Goal: Task Accomplishment & Management: Use online tool/utility

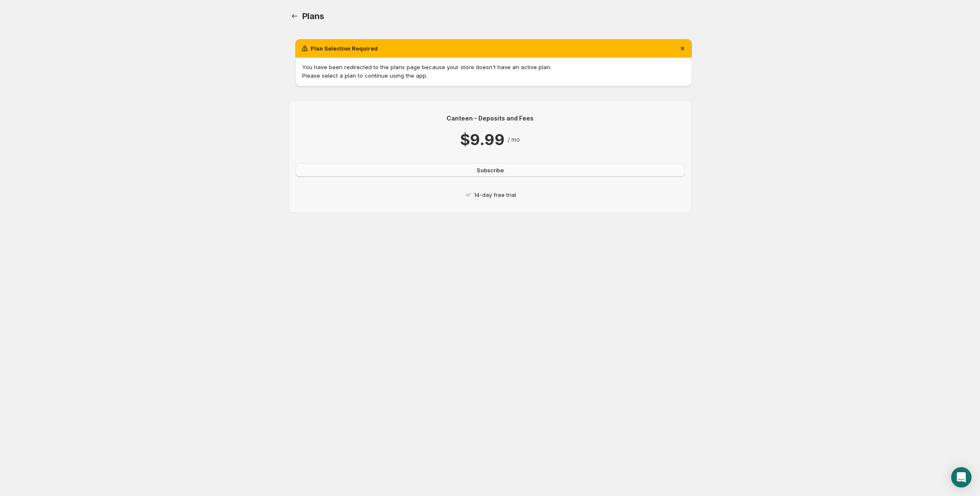
click at [472, 166] on button "Subscribe" at bounding box center [490, 170] width 389 height 14
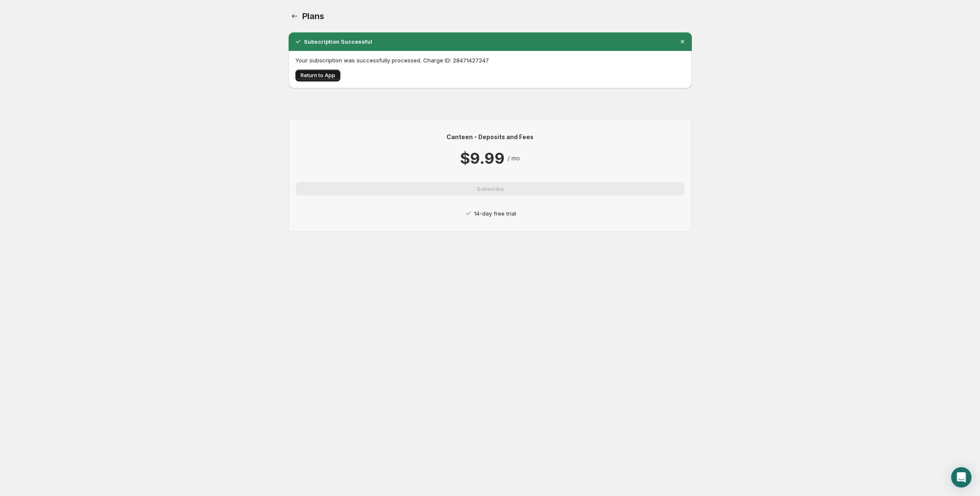
click at [321, 74] on span "Return to App" at bounding box center [318, 75] width 35 height 7
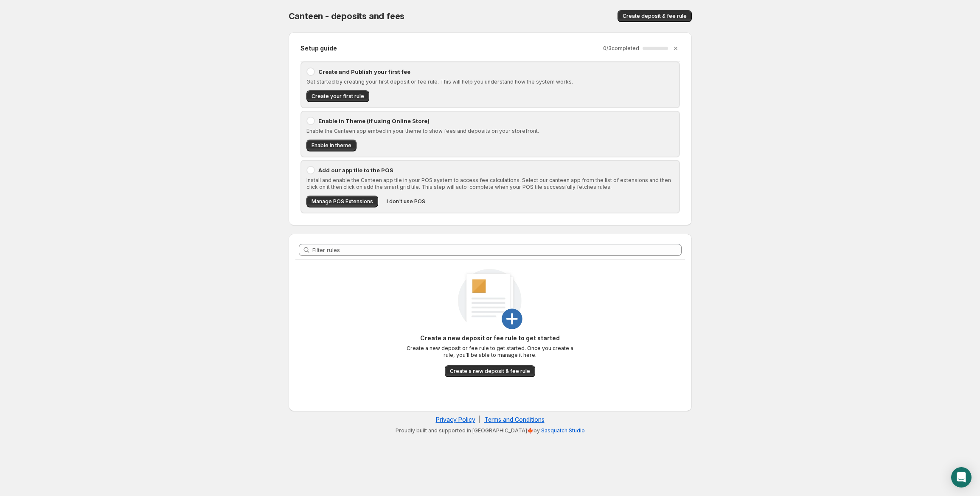
click at [311, 74] on div at bounding box center [311, 72] width 8 height 8
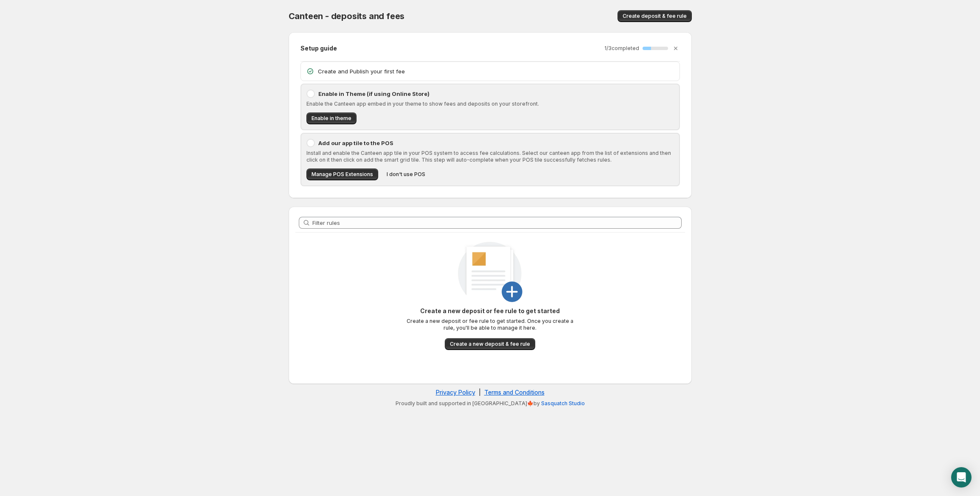
click at [310, 96] on div at bounding box center [311, 94] width 8 height 8
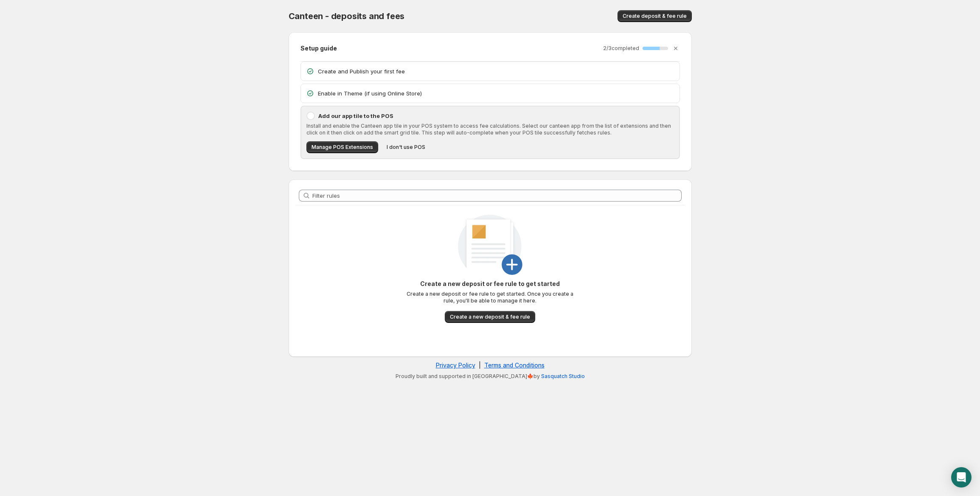
click at [313, 72] on icon at bounding box center [310, 71] width 6 height 6
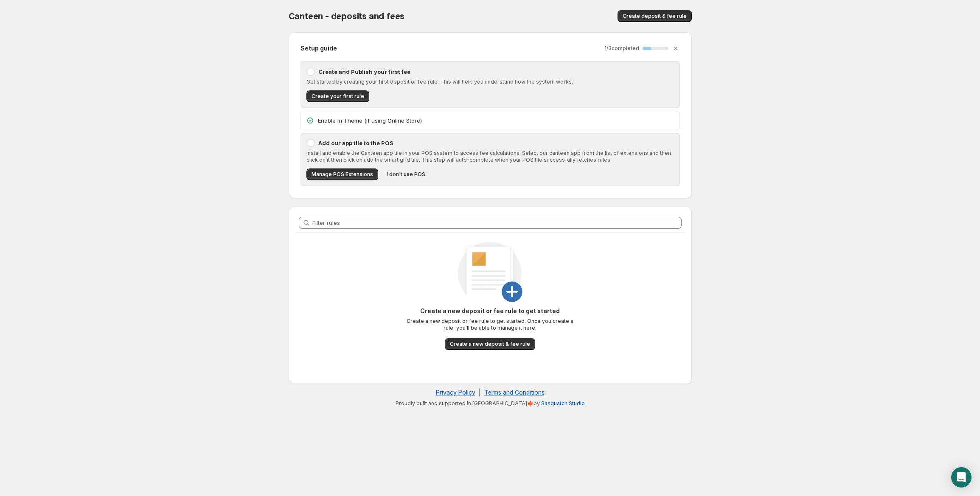
click at [310, 118] on icon at bounding box center [310, 121] width 6 height 6
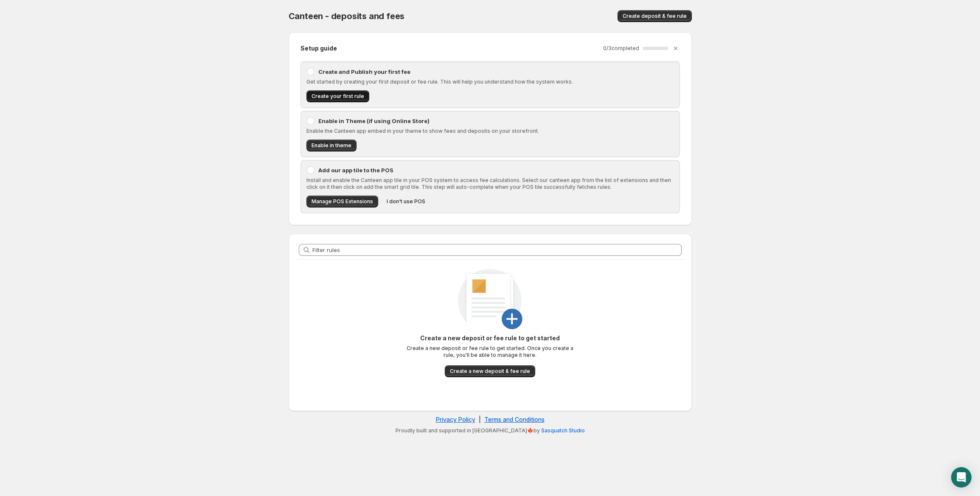
click at [321, 96] on span "Create your first rule" at bounding box center [338, 96] width 53 height 7
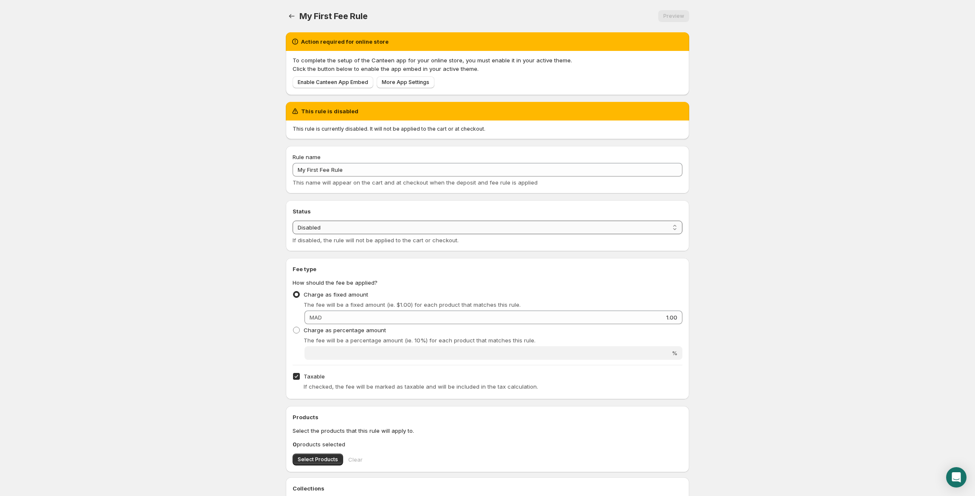
click at [352, 226] on select "Enabled Disabled" at bounding box center [488, 228] width 390 height 14
select select "active"
click at [293, 221] on select "Enabled Disabled" at bounding box center [488, 228] width 390 height 14
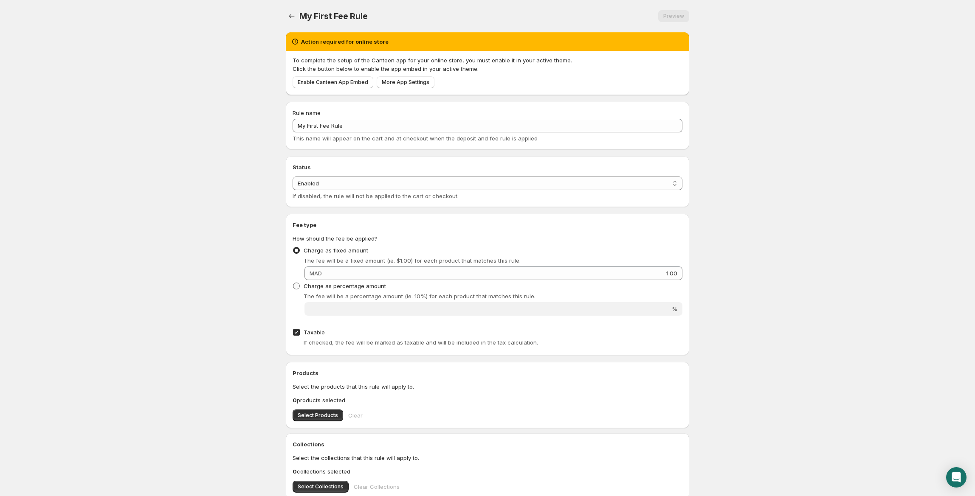
click at [355, 286] on span "Charge as percentage amount" at bounding box center [345, 286] width 82 height 7
click at [293, 283] on input "Charge as percentage amount" at bounding box center [293, 283] width 0 height 0
radio input "true"
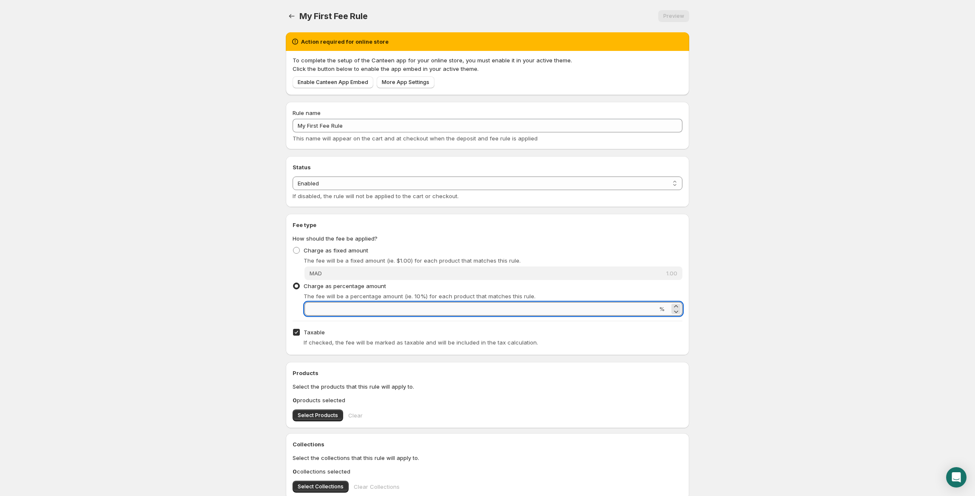
click at [352, 310] on input "Percentage amount" at bounding box center [480, 309] width 353 height 14
click at [372, 308] on input "30" at bounding box center [480, 309] width 353 height 14
click at [404, 309] on input "30" at bounding box center [480, 309] width 353 height 14
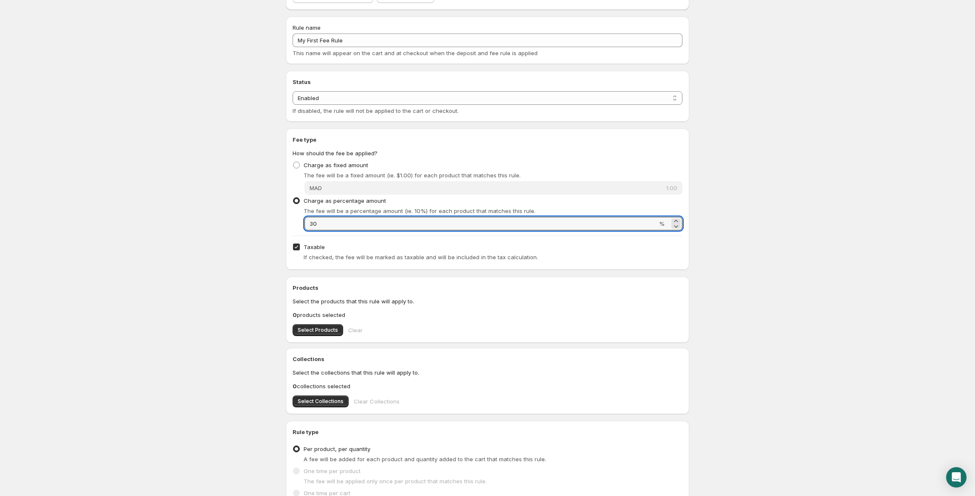
scroll to position [113, 0]
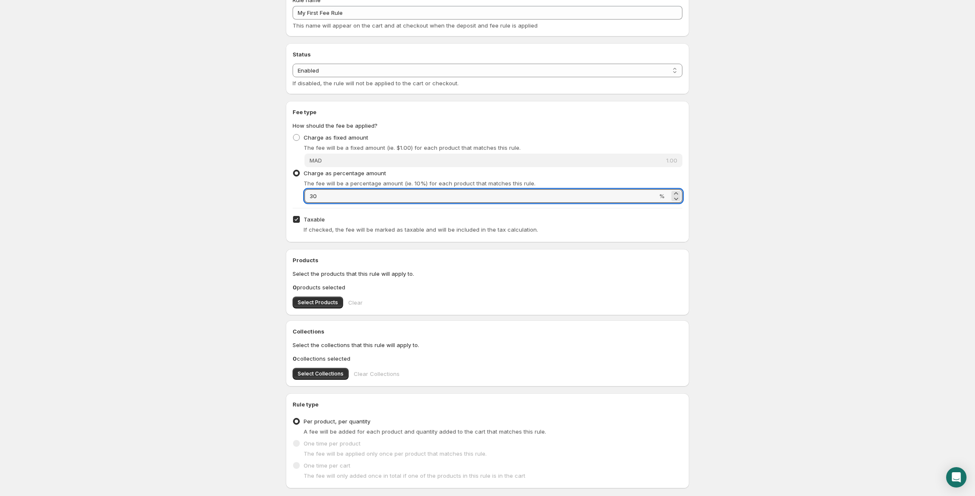
type input "30"
click at [296, 218] on input "Taxable" at bounding box center [296, 219] width 7 height 7
checkbox input "false"
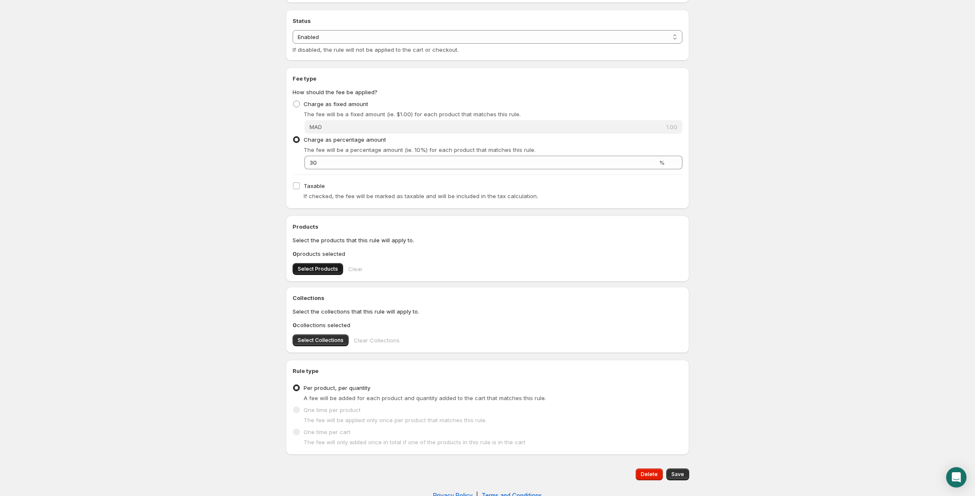
scroll to position [165, 0]
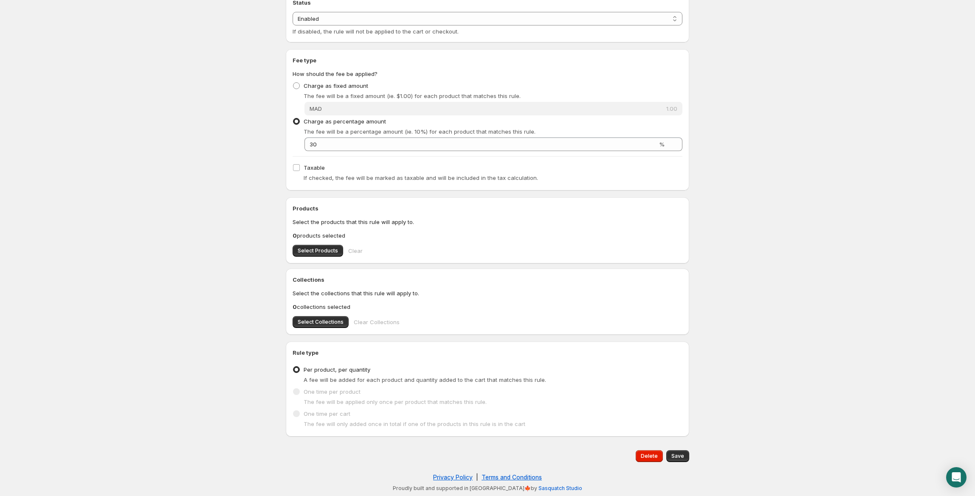
click at [324, 242] on div "Products Select the products that this rule will apply to. 0 products selected …" at bounding box center [488, 230] width 390 height 53
click at [324, 250] on span "Select Products" at bounding box center [318, 251] width 40 height 7
click at [305, 320] on span "Select Collections" at bounding box center [321, 322] width 46 height 7
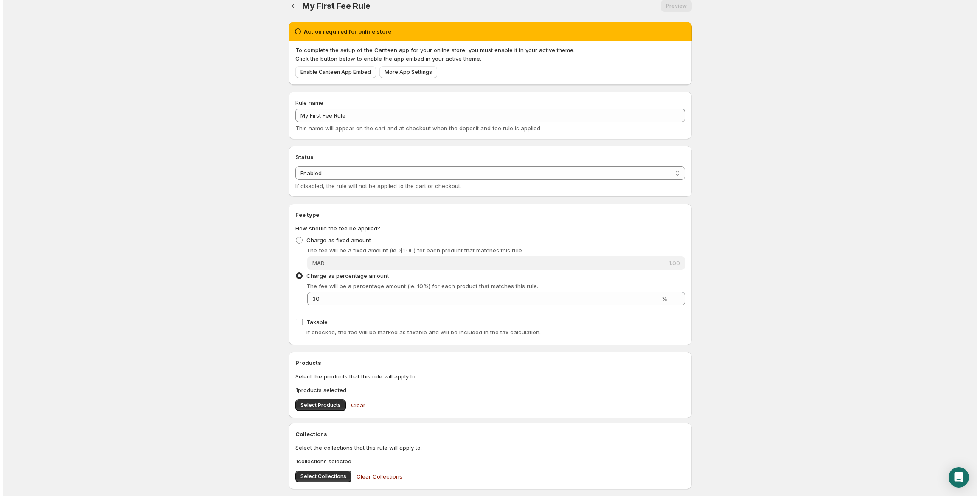
scroll to position [0, 0]
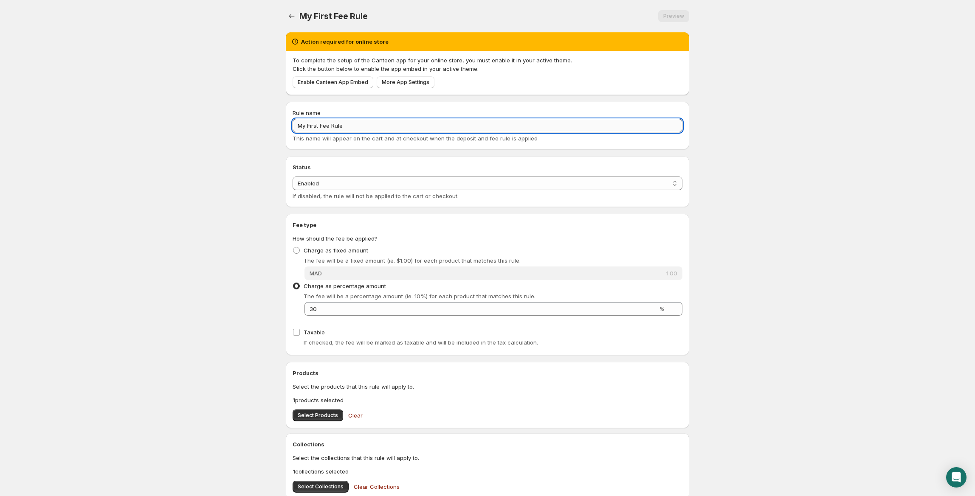
click at [358, 128] on input "My First Fee Rule" at bounding box center [488, 126] width 390 height 14
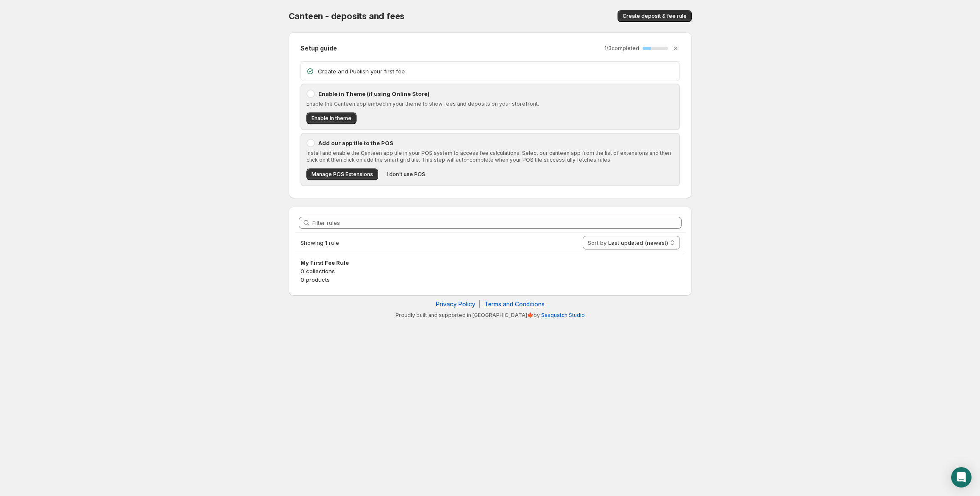
click at [347, 68] on p "Create and Publish your first fee" at bounding box center [496, 71] width 357 height 8
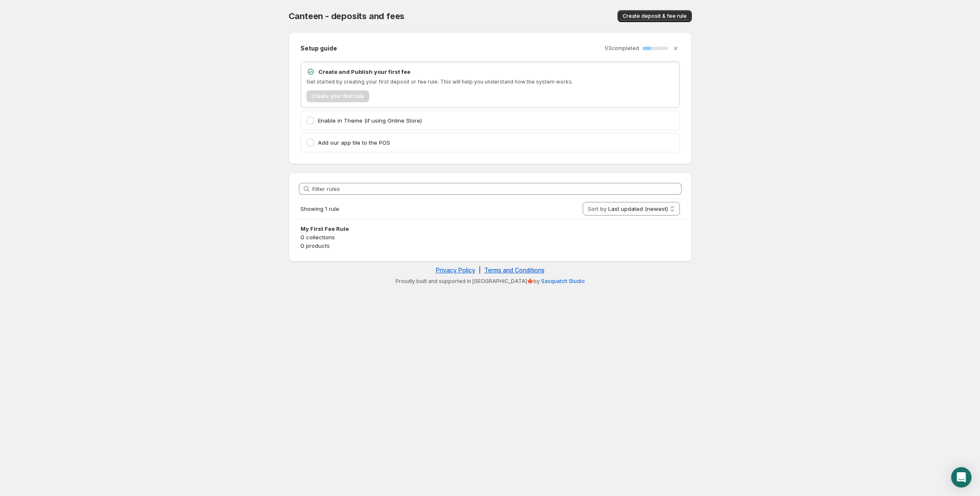
click at [335, 119] on p "Enable in Theme (if using Online Store)" at bounding box center [496, 120] width 357 height 8
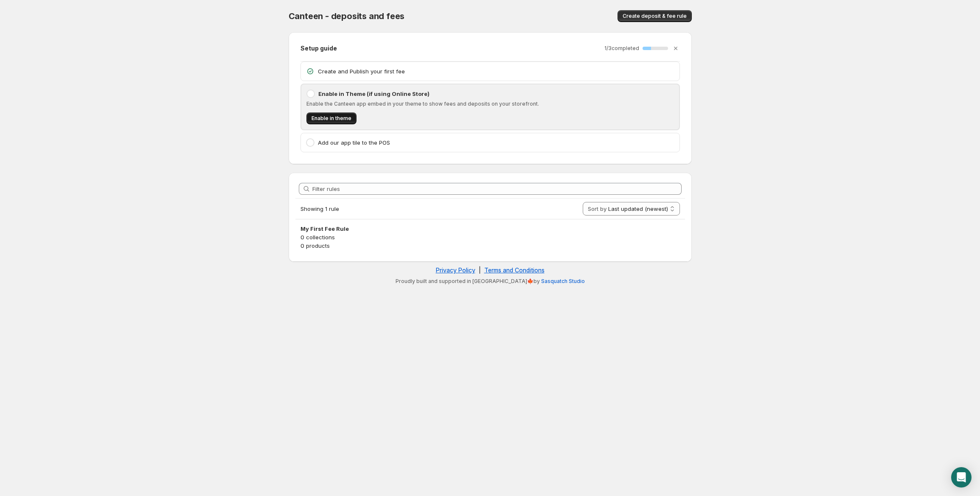
click at [333, 118] on span "Enable in theme" at bounding box center [332, 118] width 40 height 7
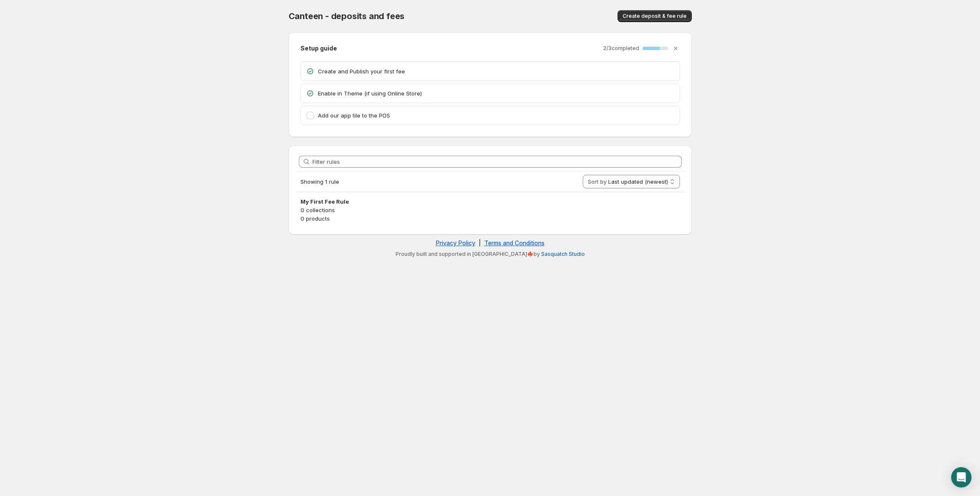
click at [353, 120] on p "Add our app tile to the POS" at bounding box center [496, 115] width 357 height 8
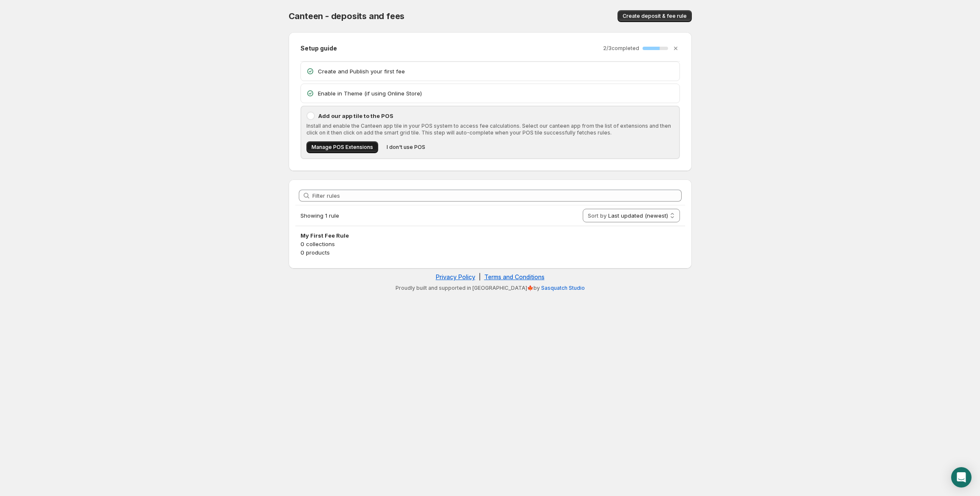
click at [350, 143] on button "Manage POS Extensions" at bounding box center [343, 147] width 72 height 12
drag, startPoint x: 200, startPoint y: 183, endPoint x: 92, endPoint y: 180, distance: 107.9
drag, startPoint x: 92, startPoint y: 180, endPoint x: 411, endPoint y: 148, distance: 321.4
click at [411, 148] on span "I don't use POS" at bounding box center [406, 147] width 39 height 7
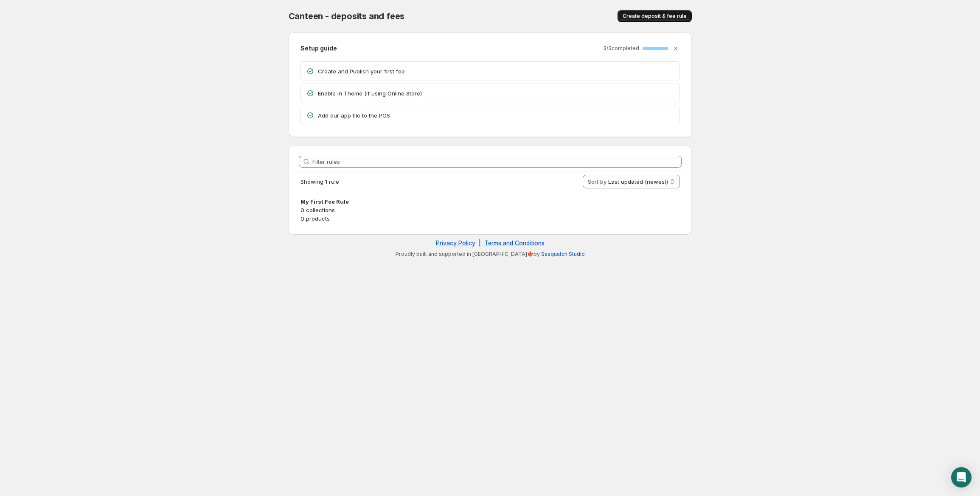
click at [655, 16] on span "Create deposit & fee rule" at bounding box center [655, 16] width 64 height 7
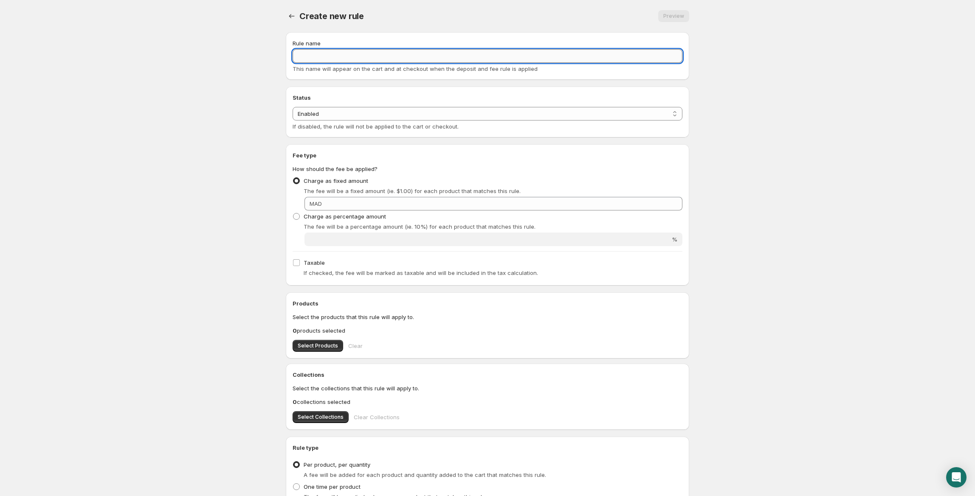
click at [417, 54] on input "Rule name" at bounding box center [488, 56] width 390 height 14
click at [436, 58] on input "Rule name" at bounding box center [488, 56] width 390 height 14
paste input "Réservez maintenant avec 30% d’acompte. Le solde sera payé le jour de la locati…"
type input "Réservez maintenant avec 30% d’acompte. Le solde sera payé le jour de la locati…"
click at [314, 219] on span "Charge as percentage amount" at bounding box center [345, 216] width 82 height 7
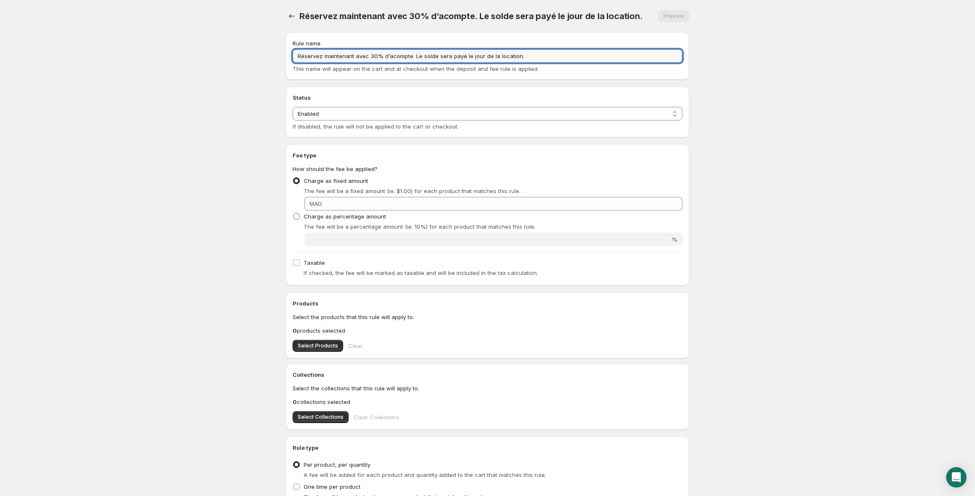
click at [293, 214] on input "Charge as percentage amount" at bounding box center [293, 213] width 0 height 0
radio input "true"
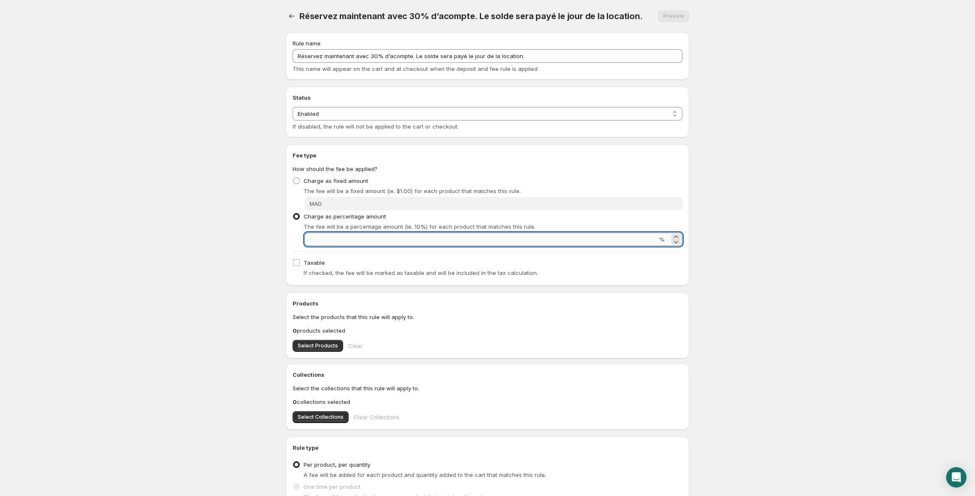
click at [324, 233] on input "Percentage amount" at bounding box center [480, 240] width 353 height 14
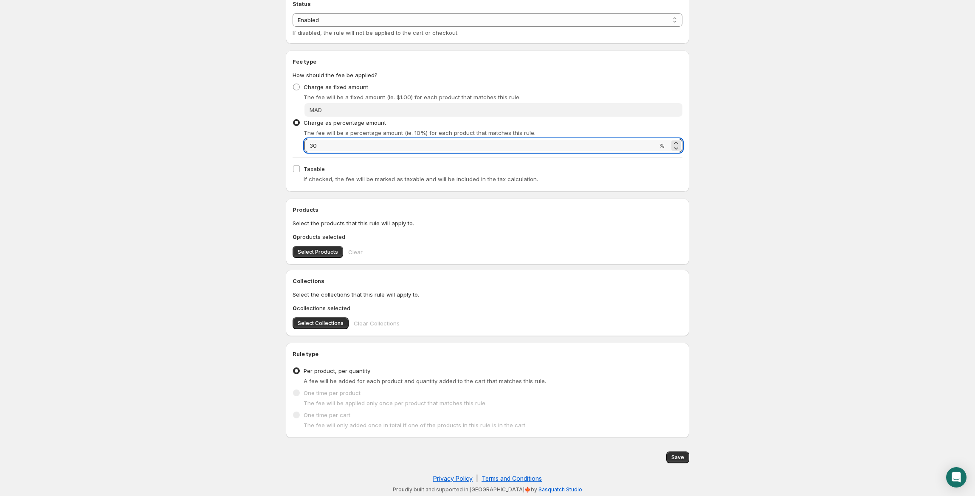
scroll to position [95, 0]
type input "30"
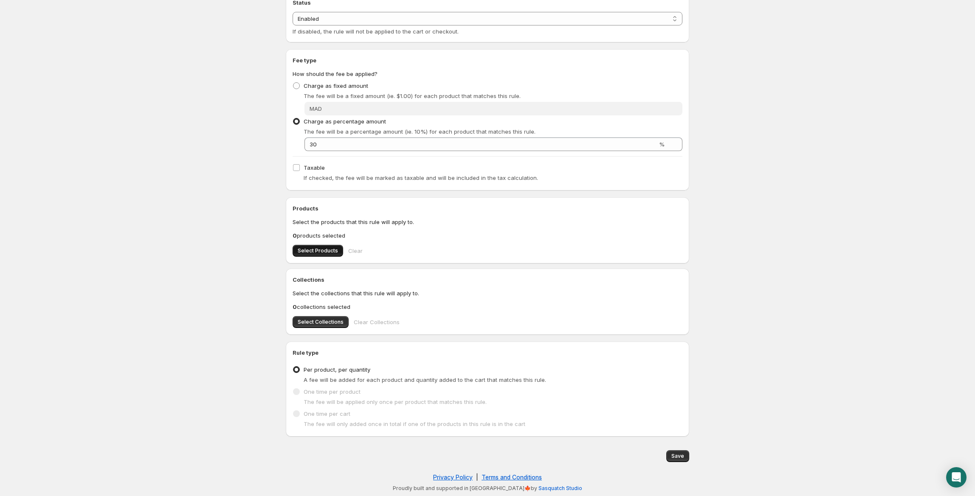
click at [328, 252] on span "Select Products" at bounding box center [318, 251] width 40 height 7
click at [327, 318] on button "Select Collections" at bounding box center [321, 322] width 56 height 12
click at [680, 458] on span "Save" at bounding box center [677, 456] width 13 height 7
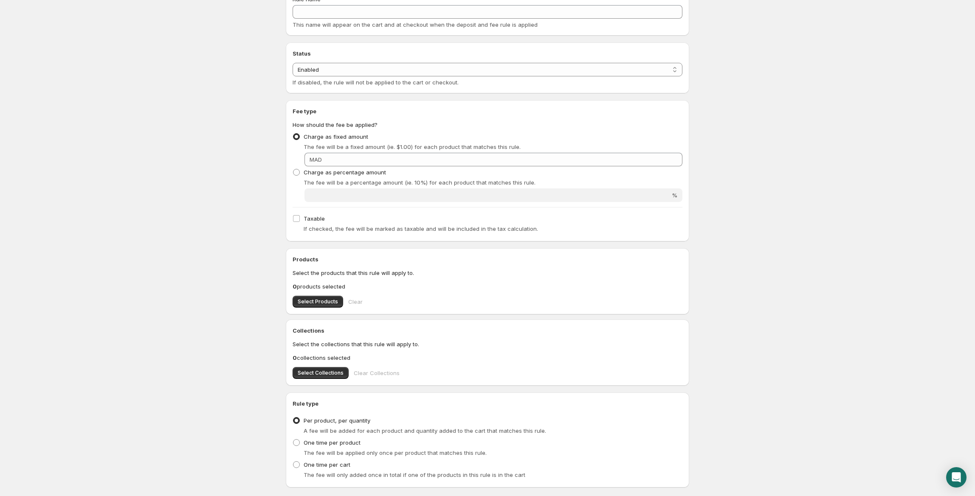
scroll to position [95, 0]
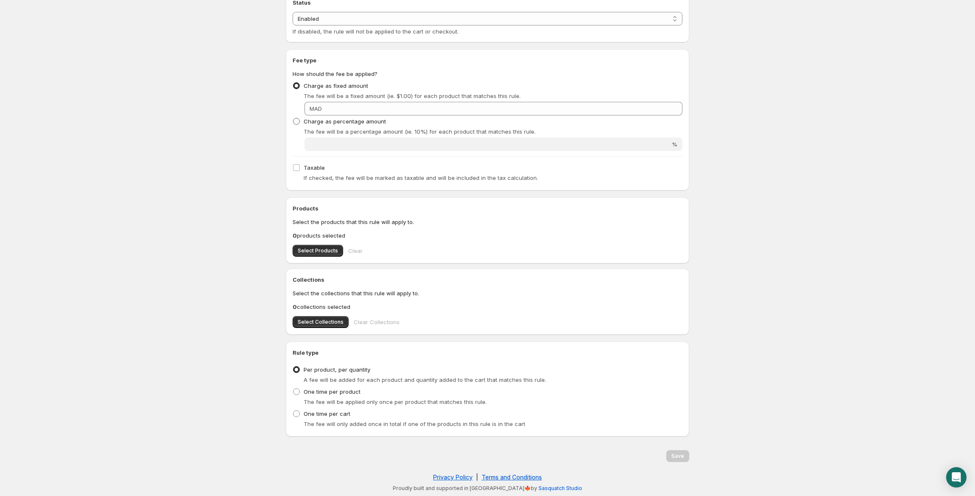
click at [307, 121] on span "Charge as percentage amount" at bounding box center [345, 121] width 82 height 7
click at [293, 118] on input "Charge as percentage amount" at bounding box center [293, 118] width 0 height 0
radio input "true"
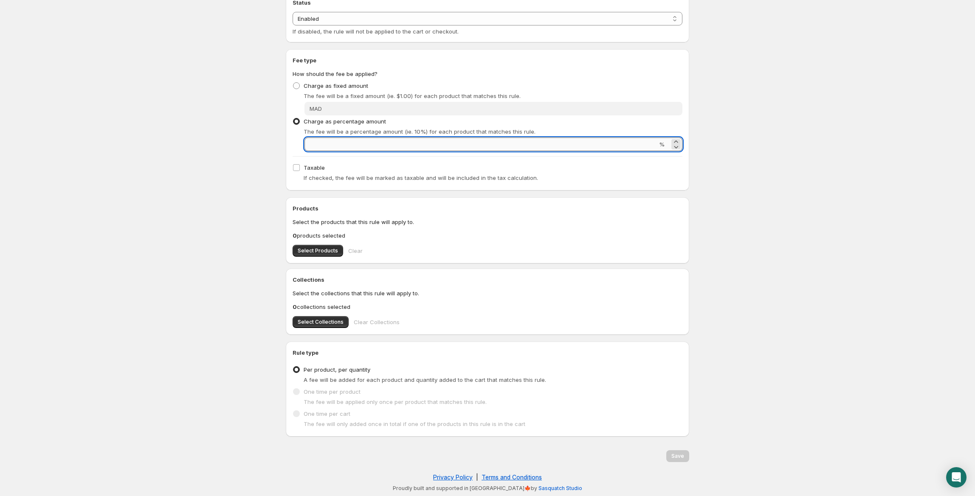
click at [345, 139] on input "Percentage amount" at bounding box center [480, 145] width 353 height 14
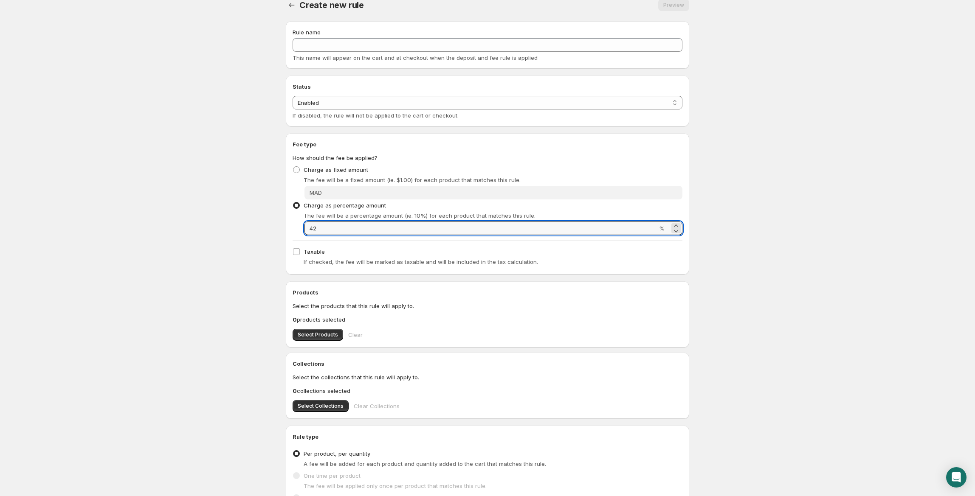
scroll to position [0, 0]
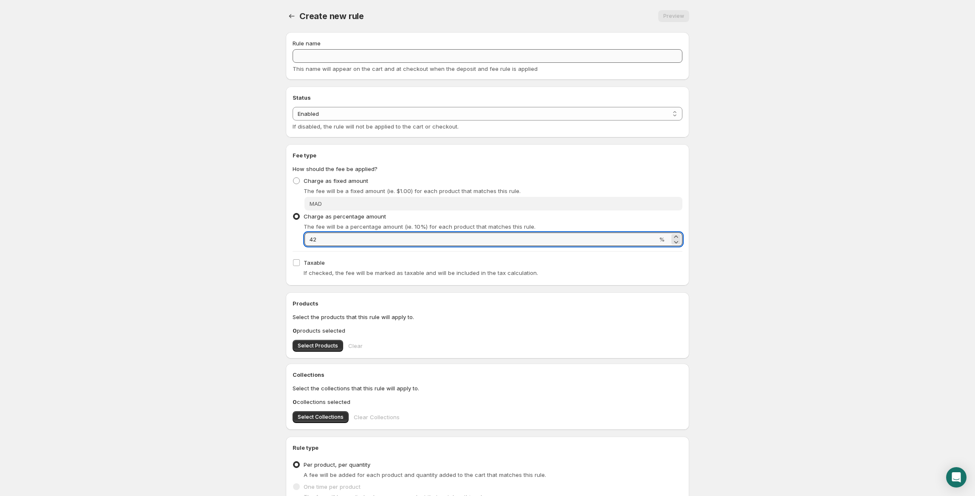
type input "42"
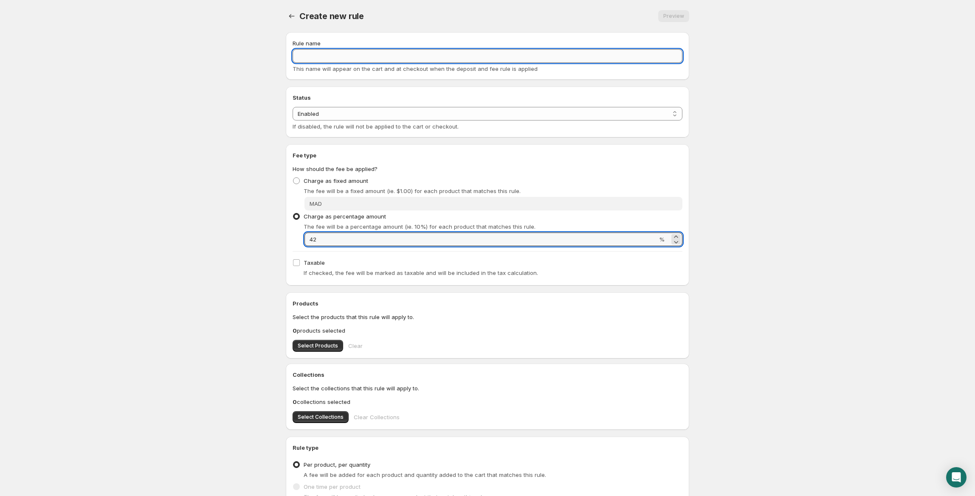
click at [327, 59] on input "Rule name" at bounding box center [488, 56] width 390 height 14
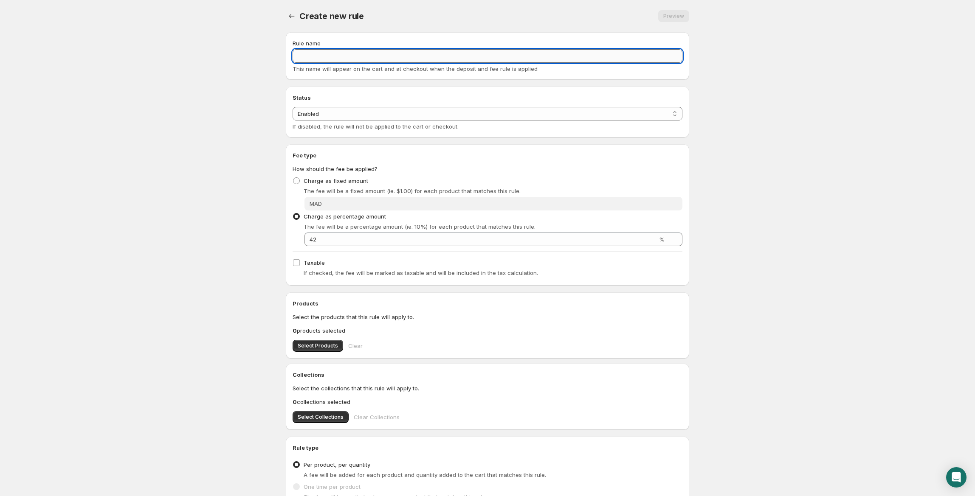
paste input "Réservez maintenant avec 30% d’acompte. Le solde sera payé le jour de la locati…"
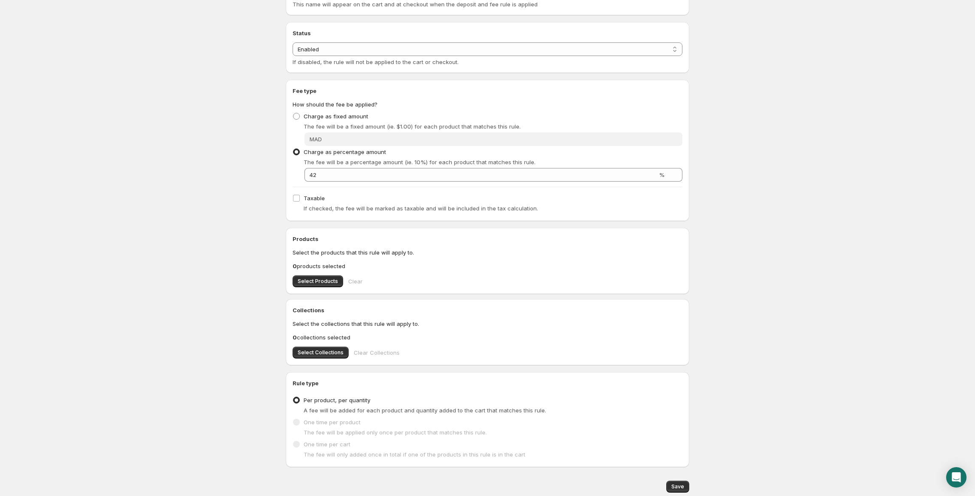
scroll to position [95, 0]
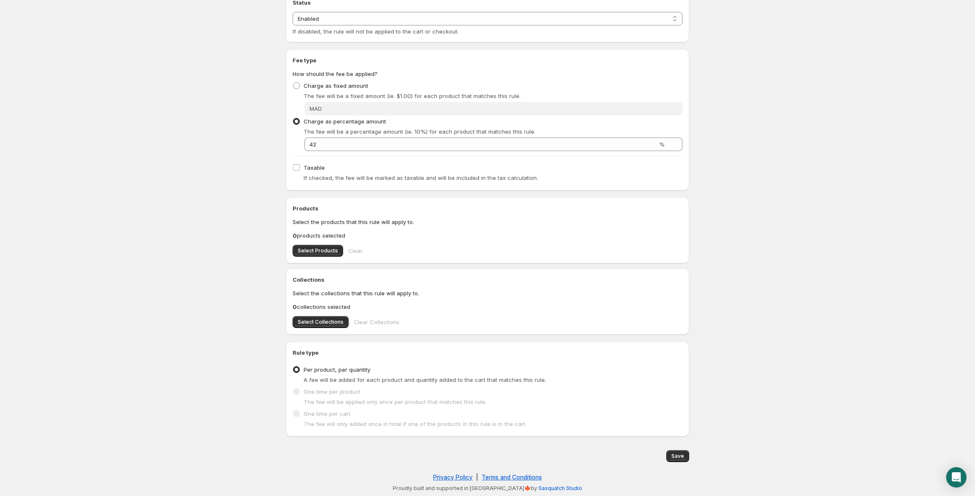
type input "Réservez maintenant avec 30% d’acompte. Le solde sera payé le jour de la locati…"
